Goal: Information Seeking & Learning: Learn about a topic

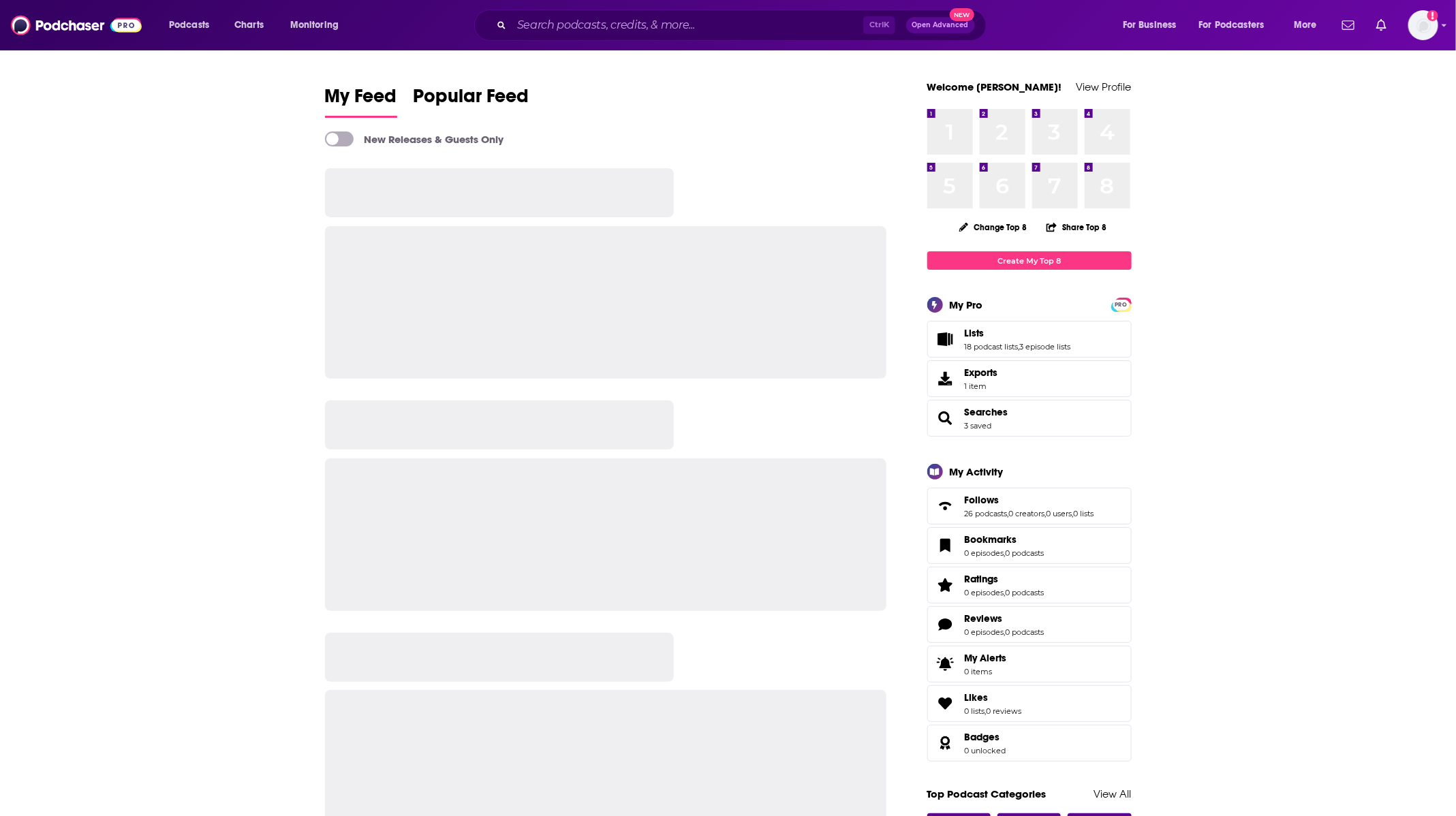
click at [636, 24] on input "Search podcasts, credits, & more..." at bounding box center [687, 25] width 351 height 22
click at [611, 23] on input "Search podcasts, credits, & more..." at bounding box center [687, 25] width 351 height 22
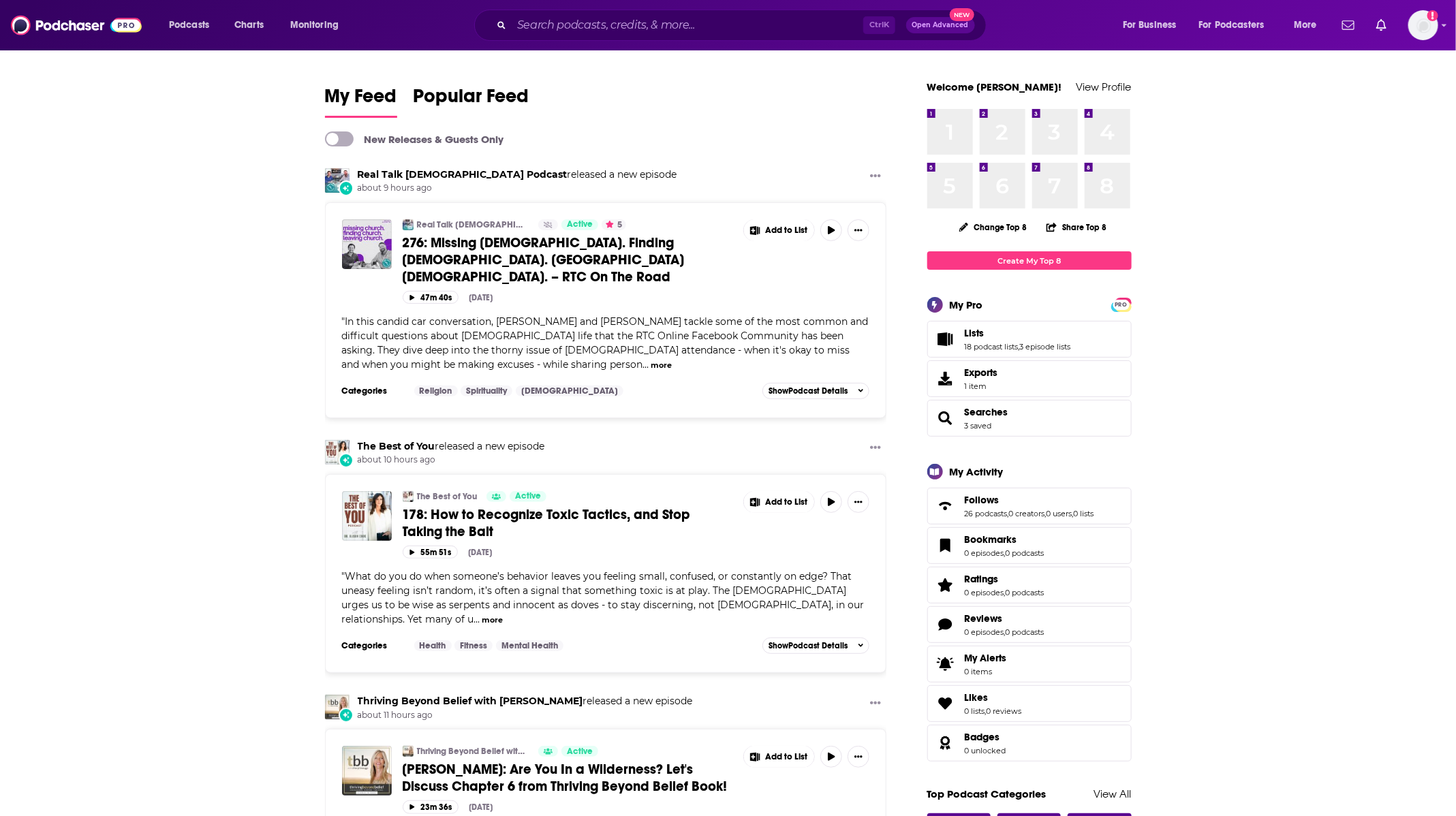
click at [611, 23] on input "Search podcasts, credits, & more..." at bounding box center [687, 25] width 351 height 22
click at [560, 20] on input "Search podcasts, credits, & more..." at bounding box center [687, 25] width 351 height 22
click at [736, 18] on input "Search podcasts, credits, & more..." at bounding box center [687, 25] width 351 height 22
type input "f"
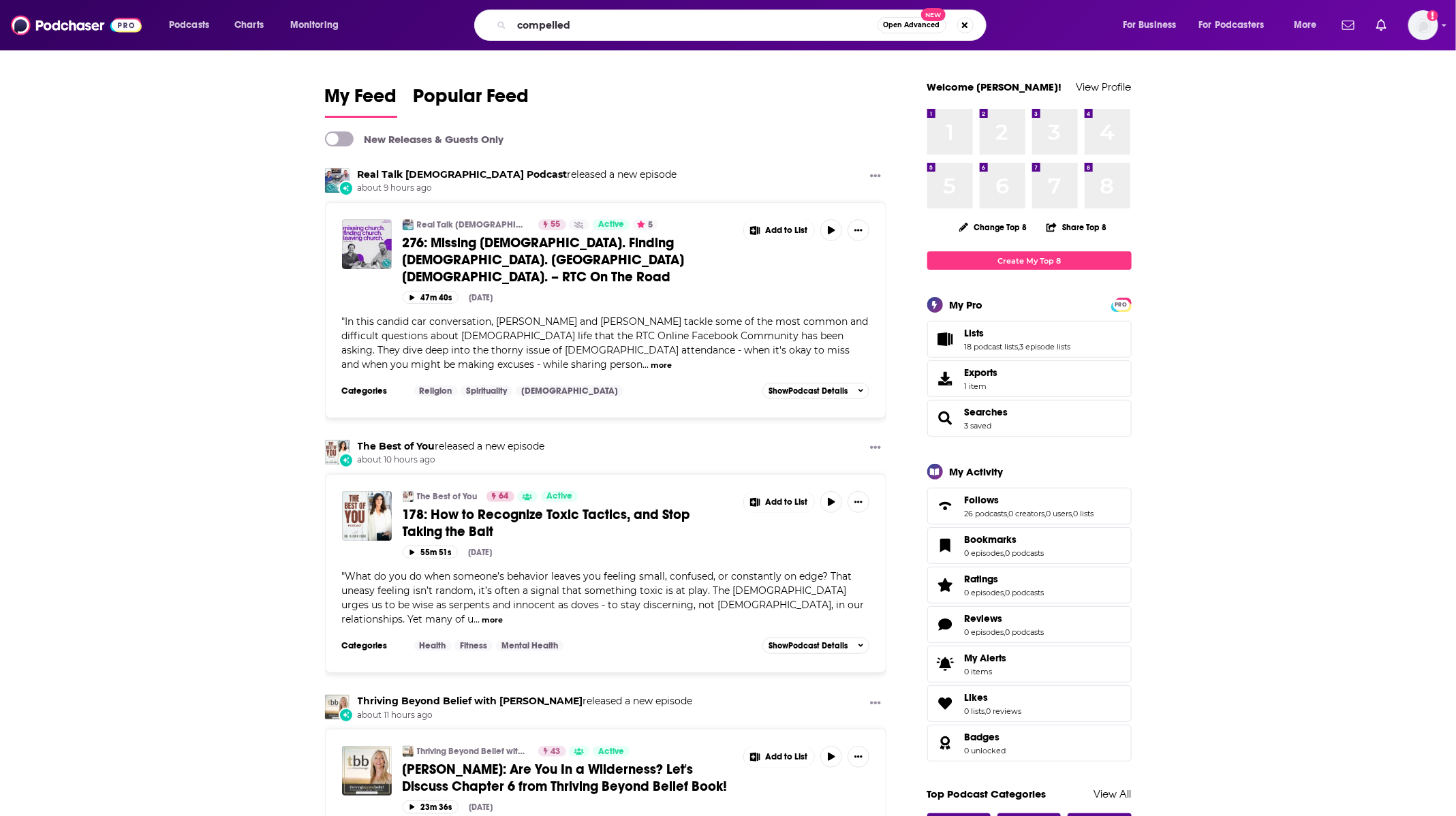
type input "compelled"
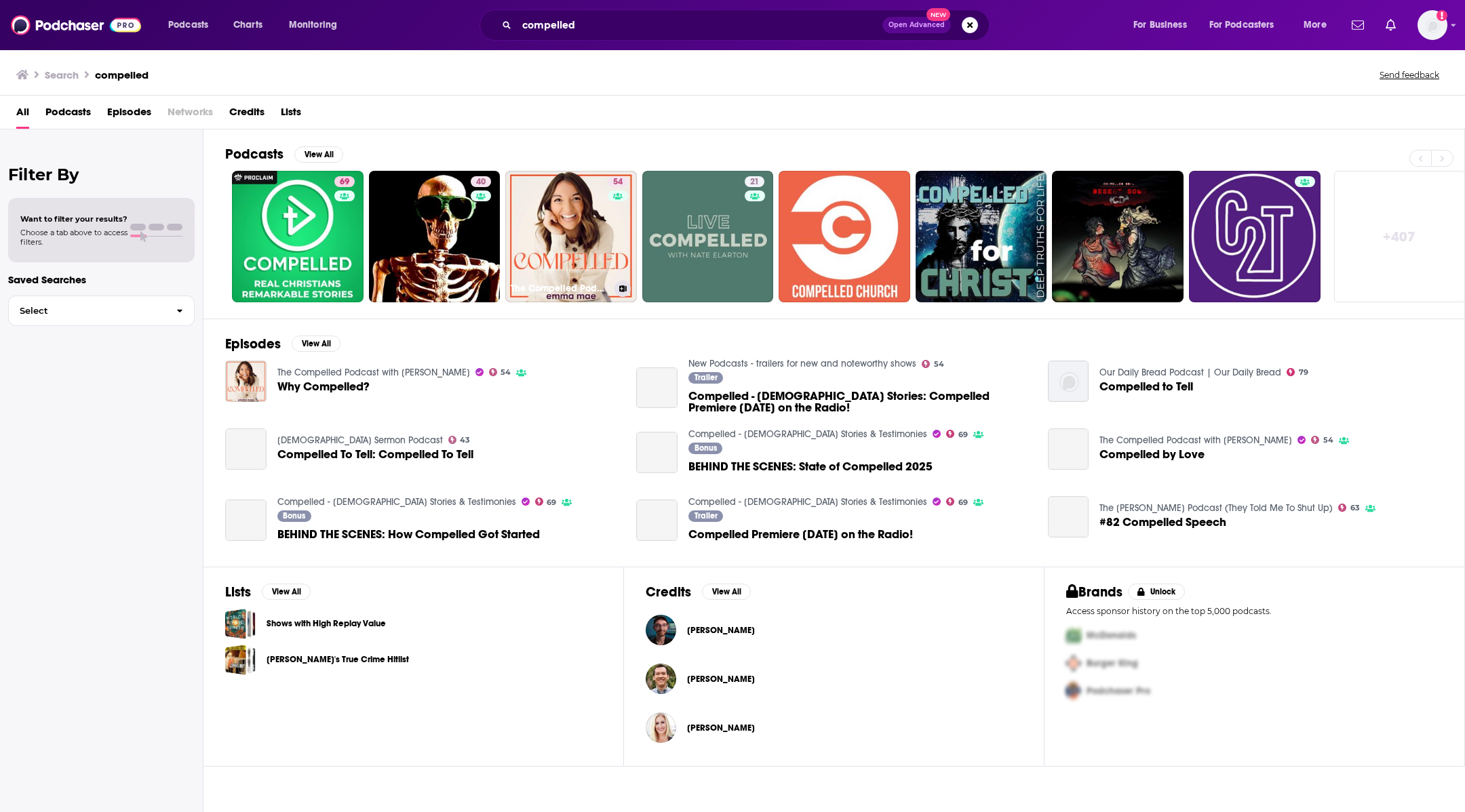
click at [560, 199] on link "54 The Compelled Podcast with Emma Mae" at bounding box center [571, 237] width 132 height 132
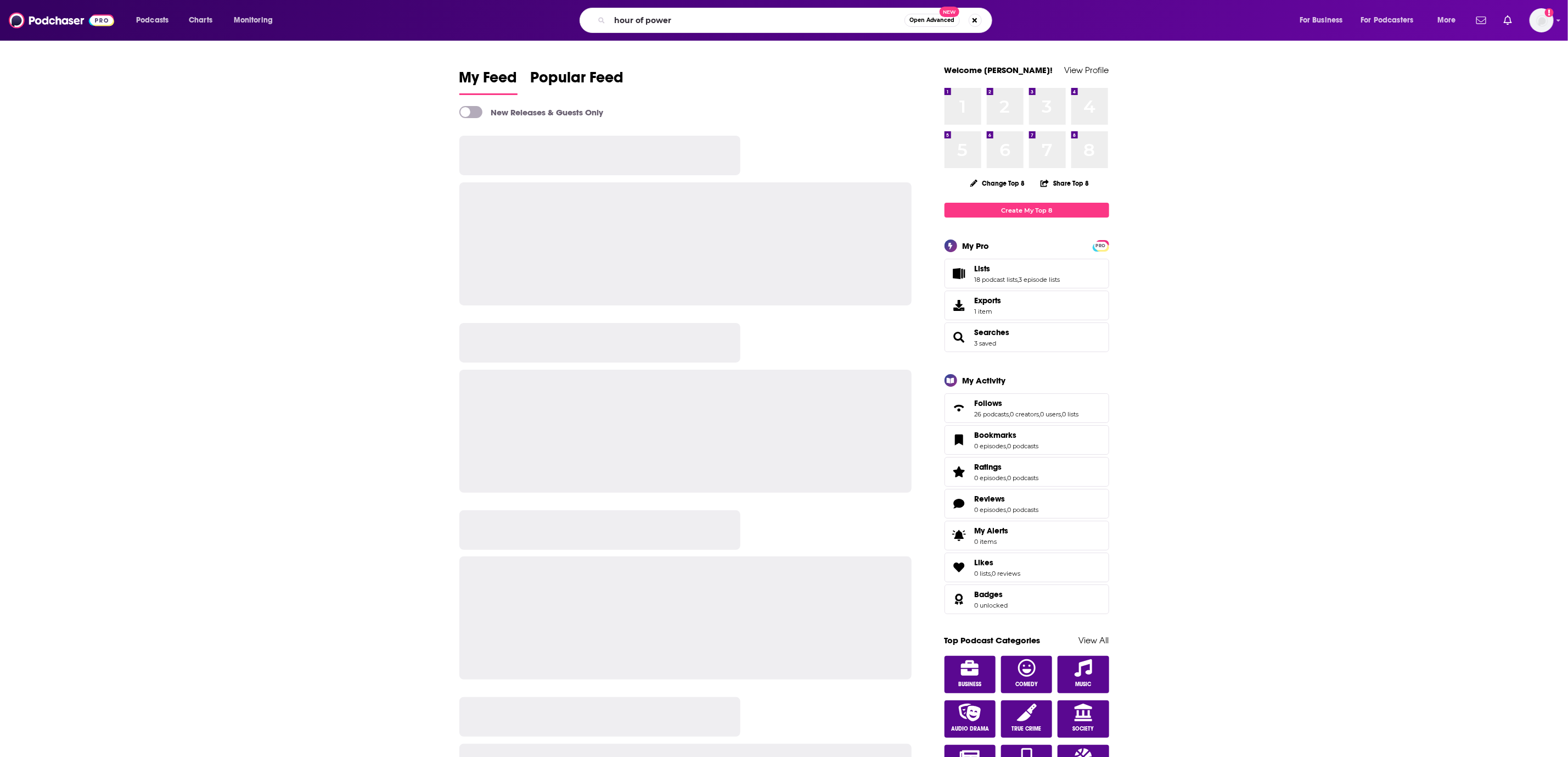
type input "hour of power"
